Goal: Task Accomplishment & Management: Manage account settings

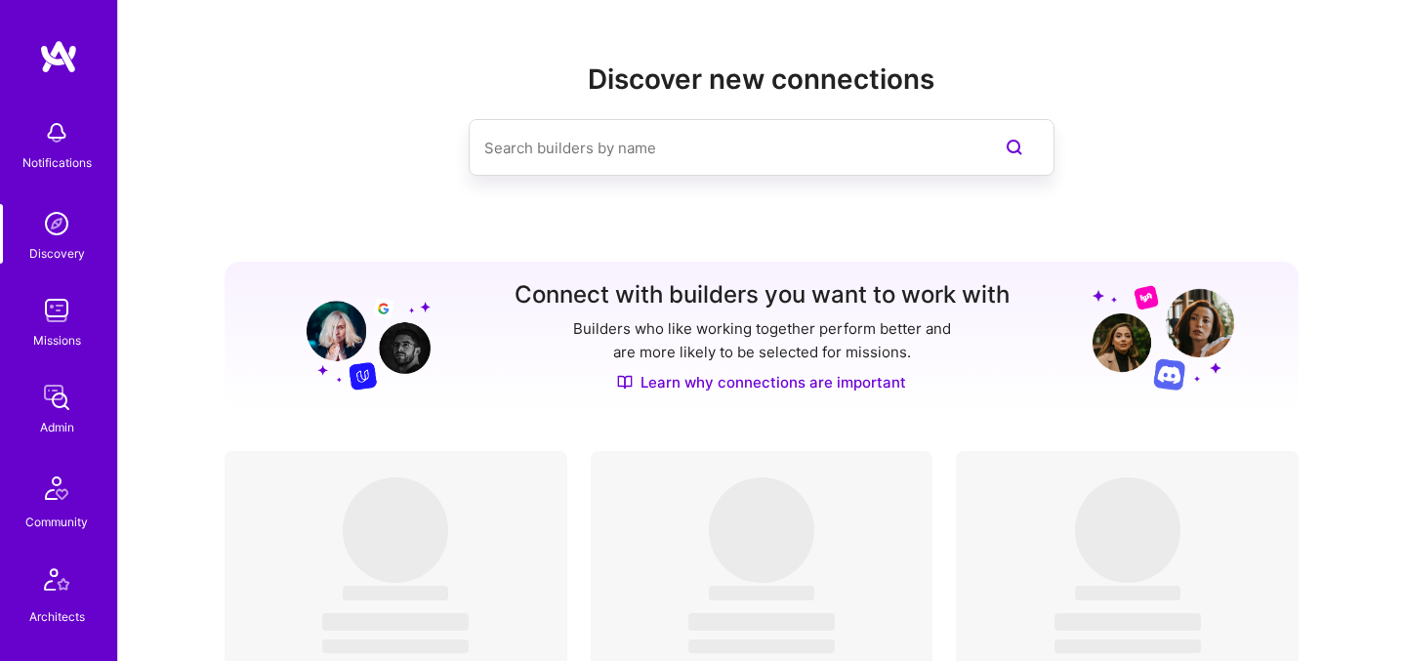
click at [51, 326] on img at bounding box center [56, 310] width 39 height 39
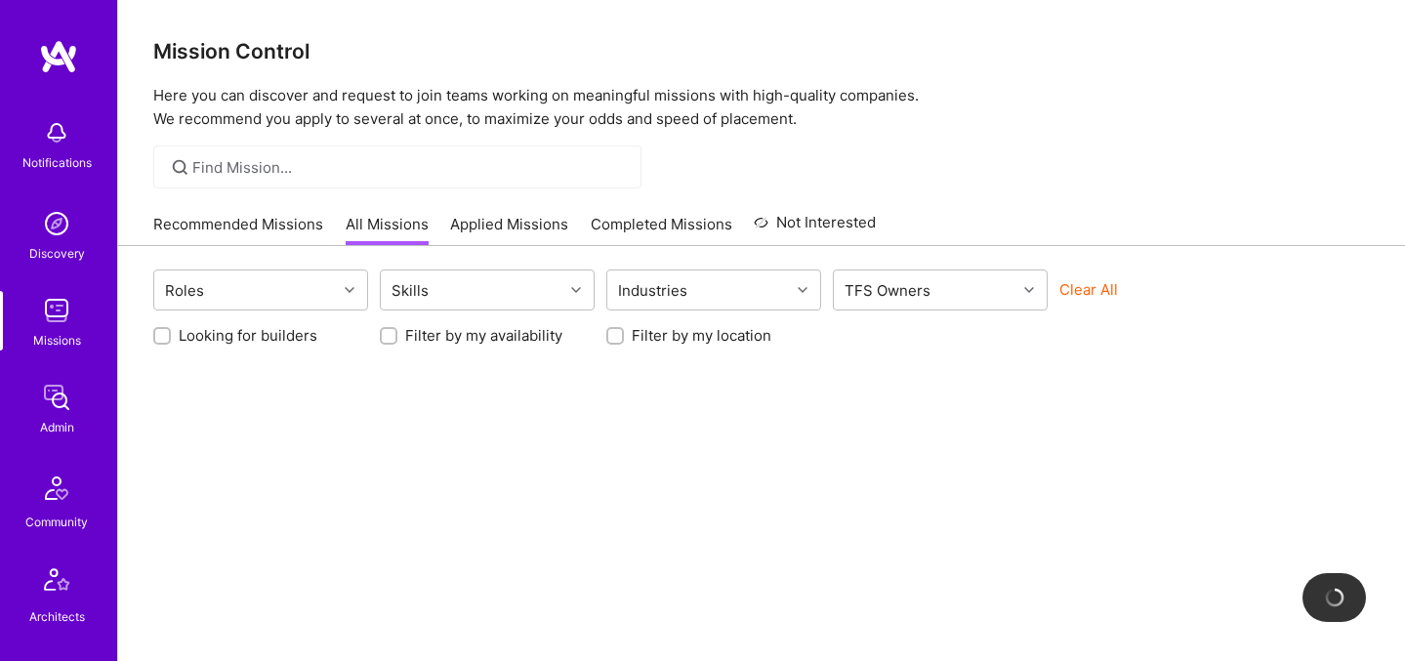
click at [1090, 295] on button "Clear All" at bounding box center [1088, 289] width 59 height 20
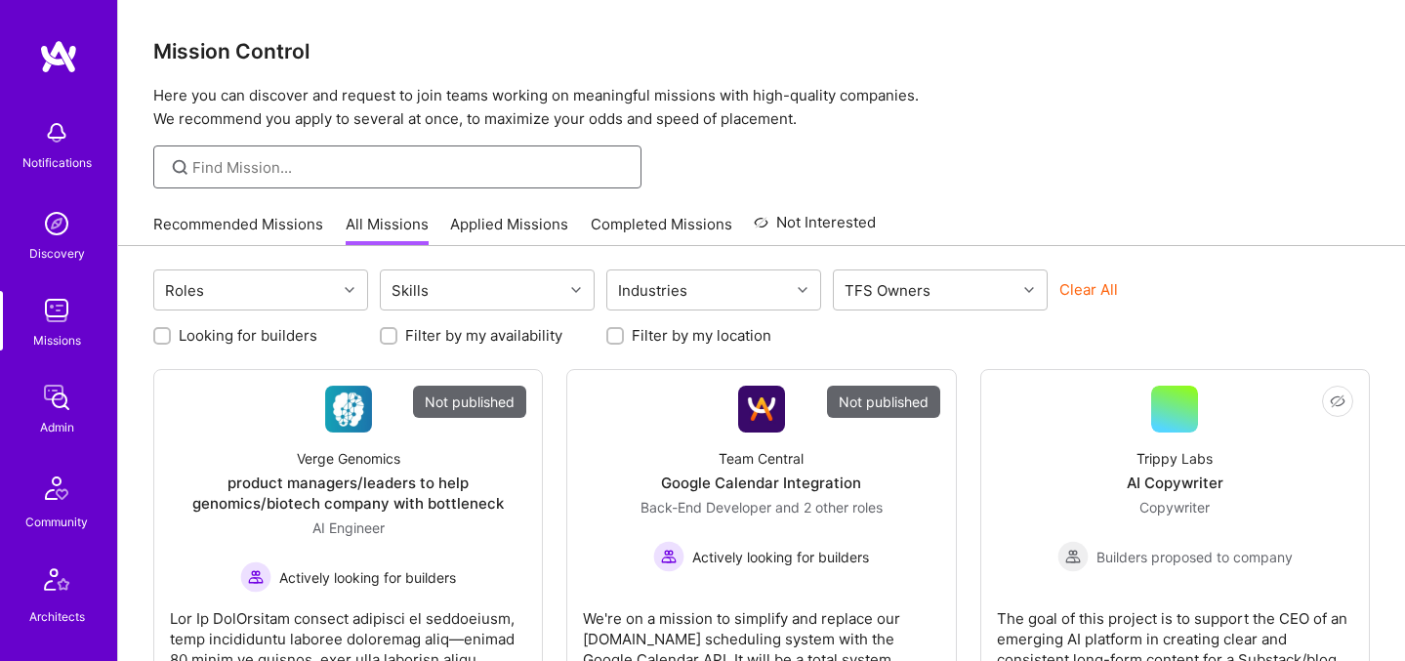
click at [476, 175] on input at bounding box center [409, 167] width 434 height 20
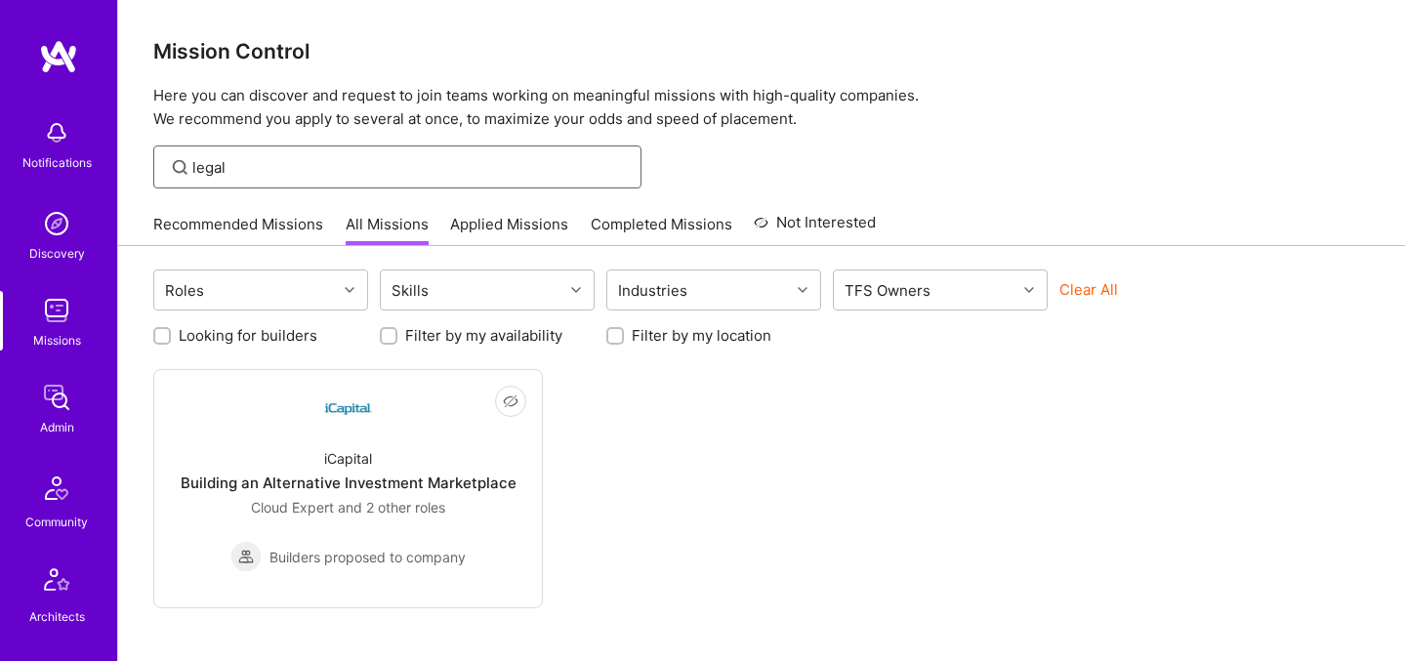
type input "legal"
click at [49, 403] on img at bounding box center [56, 397] width 39 height 39
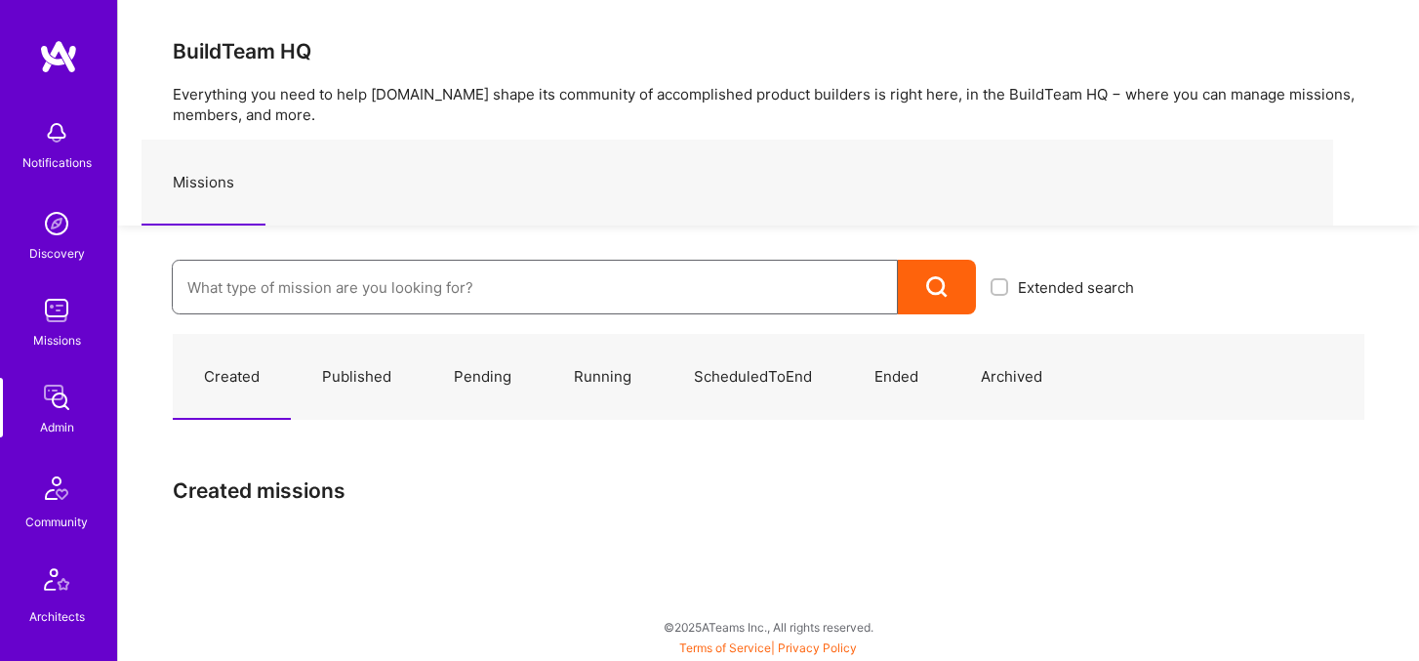
click at [507, 280] on input at bounding box center [534, 288] width 695 height 50
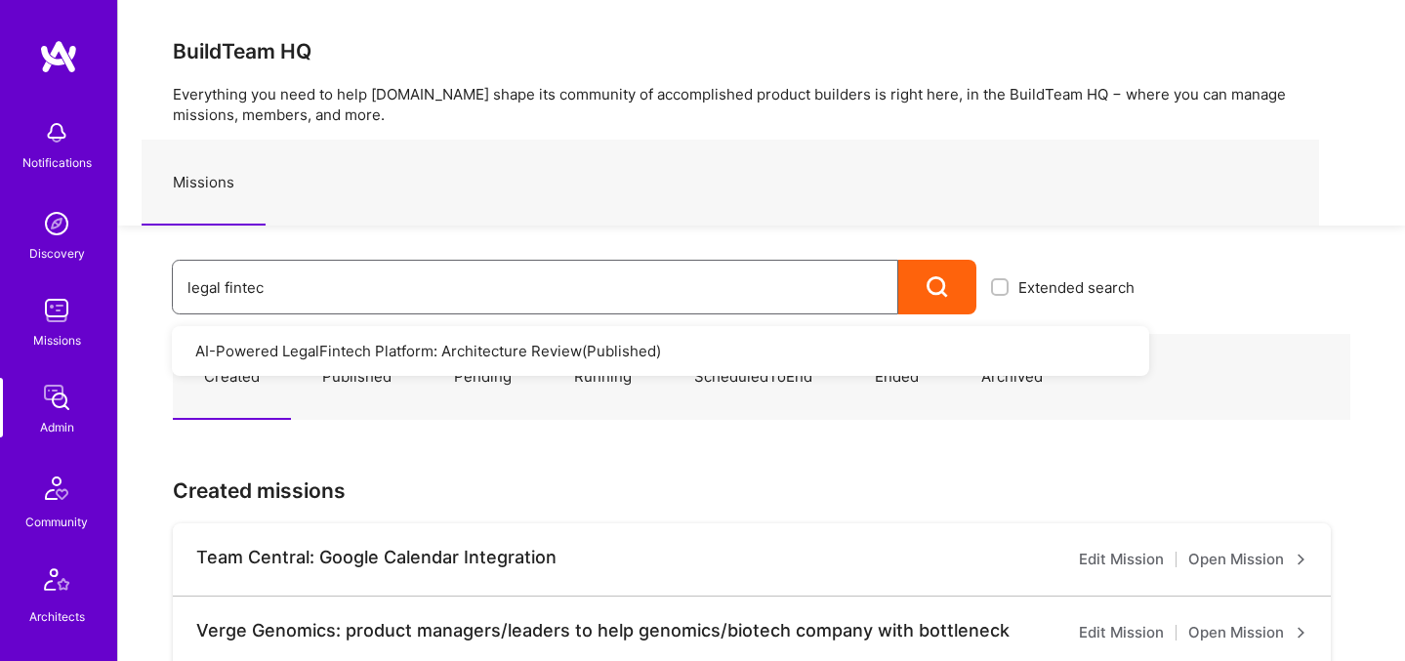
type input "legal fintec"
click at [531, 358] on link "AI-Powered LegalFintech Platform: Architecture Review ( Published )" at bounding box center [660, 351] width 977 height 50
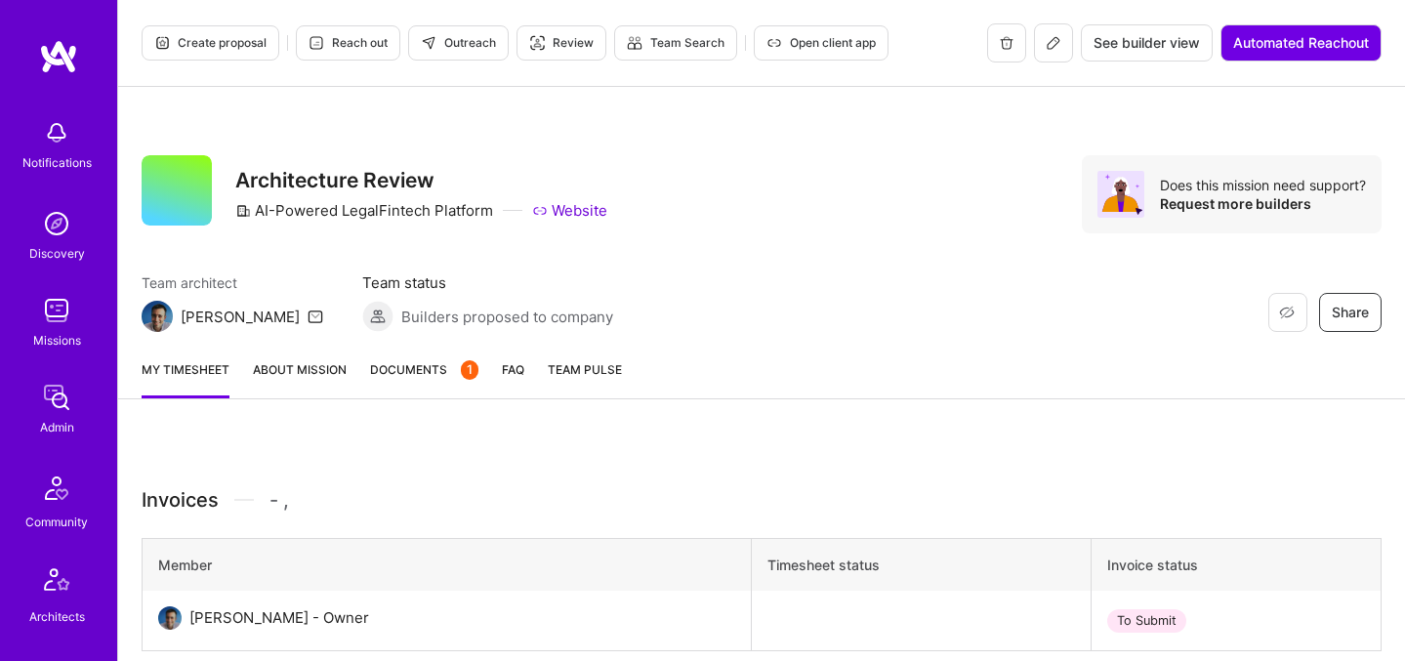
click at [1049, 38] on icon at bounding box center [1053, 43] width 12 height 12
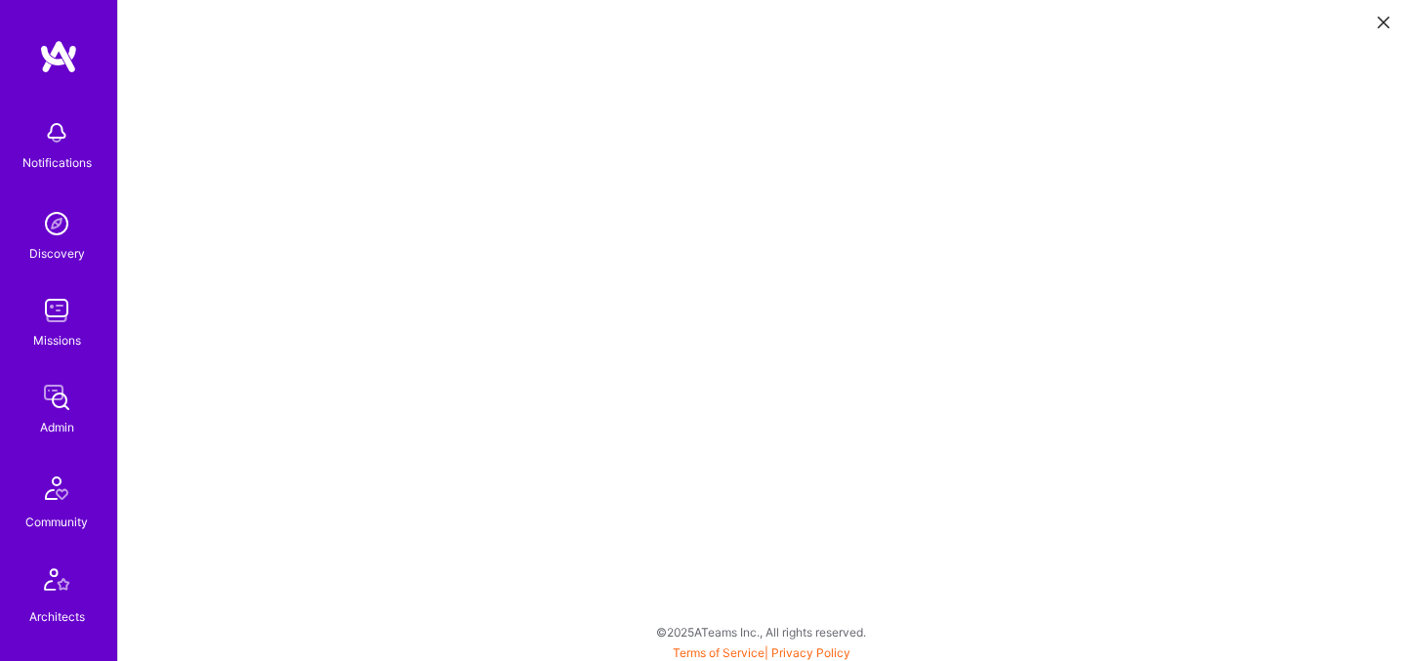
scroll to position [5, 0]
